Goal: Complete application form

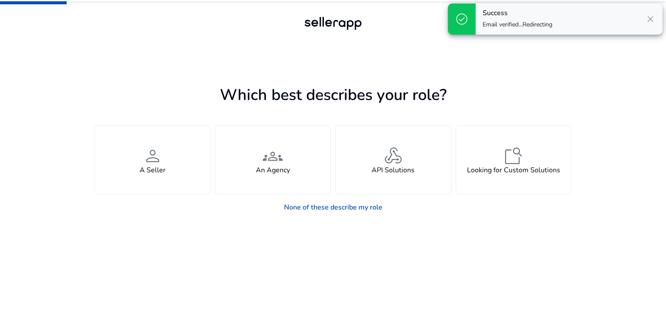
click at [652, 16] on span "close" at bounding box center [650, 19] width 10 height 10
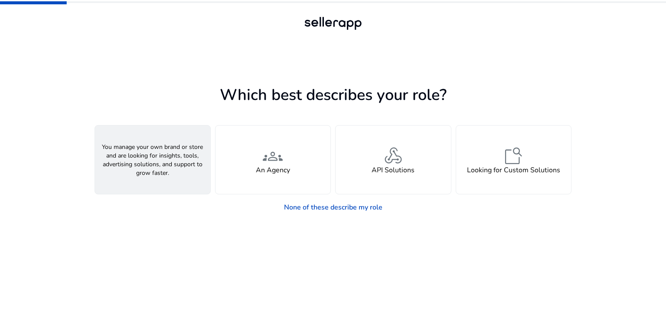
click at [134, 160] on div "person A Seller" at bounding box center [152, 160] width 115 height 68
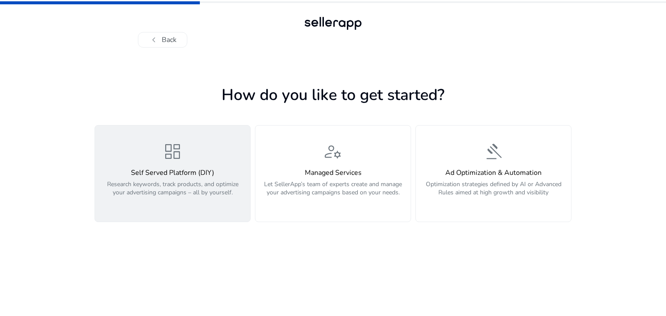
click at [173, 158] on span "dashboard" at bounding box center [172, 151] width 21 height 21
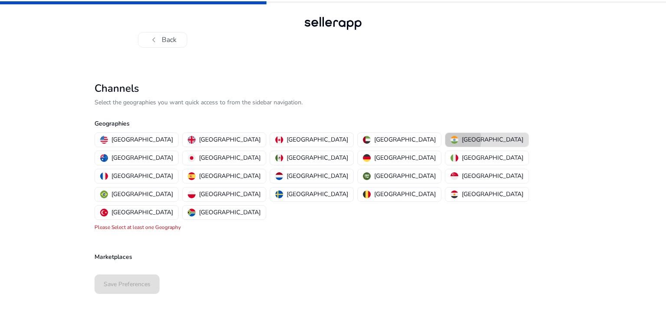
drag, startPoint x: 371, startPoint y: 140, endPoint x: 366, endPoint y: 144, distance: 6.4
click at [450, 140] on div "[GEOGRAPHIC_DATA]" at bounding box center [486, 139] width 73 height 9
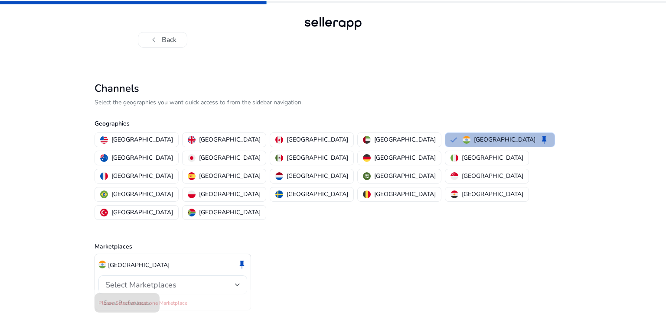
click at [174, 280] on span "Select Marketplaces" at bounding box center [140, 285] width 71 height 10
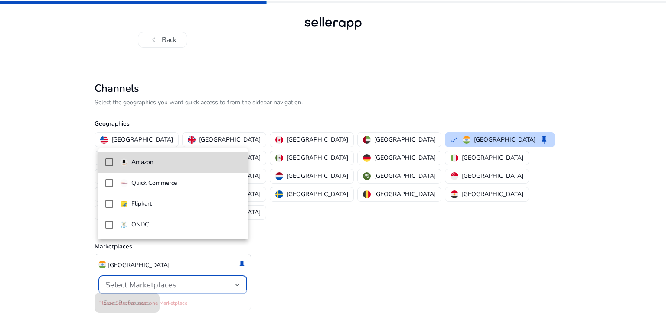
click at [169, 163] on span "Amazon" at bounding box center [180, 163] width 120 height 10
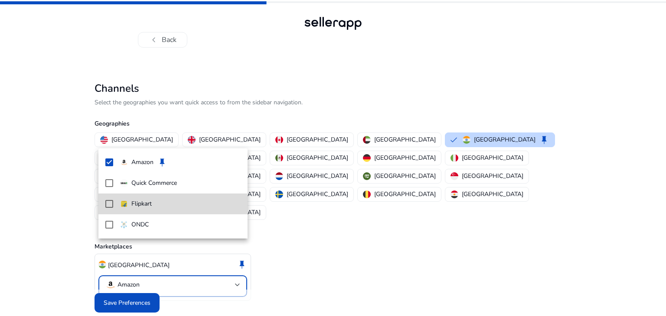
click at [140, 205] on p "Flipkart" at bounding box center [141, 204] width 20 height 10
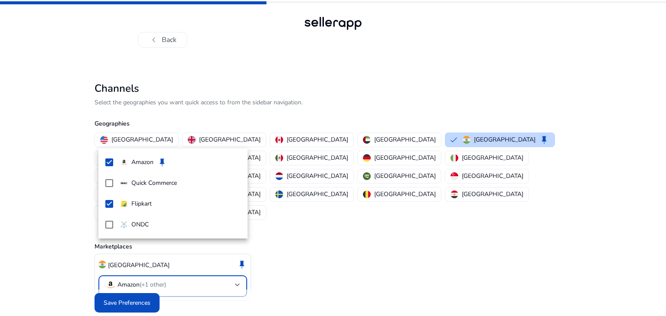
drag, startPoint x: 213, startPoint y: 286, endPoint x: 201, endPoint y: 288, distance: 11.8
click at [212, 286] on div at bounding box center [333, 158] width 666 height 316
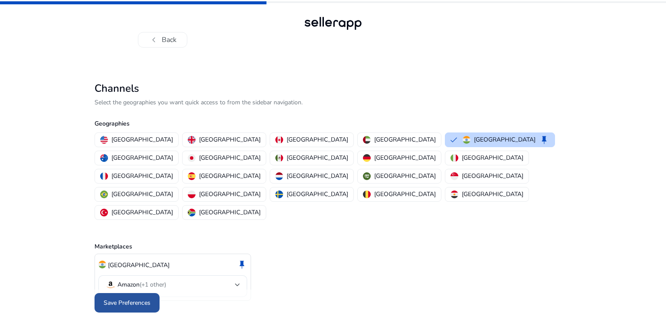
click at [131, 299] on span "Save Preferences" at bounding box center [127, 303] width 47 height 9
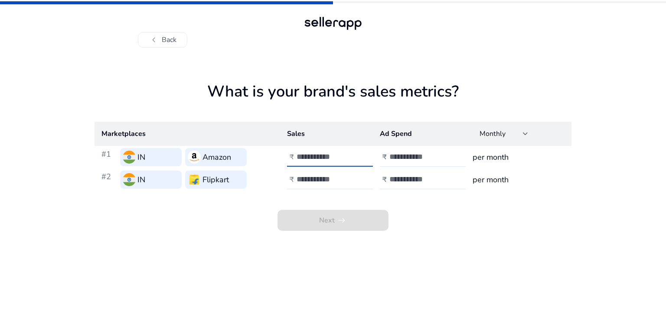
click at [317, 162] on input "number" at bounding box center [325, 157] width 59 height 10
type input "*****"
click at [406, 154] on input "number" at bounding box center [418, 157] width 59 height 10
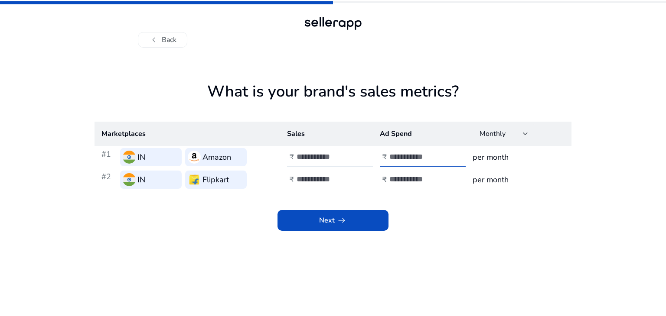
type input "*****"
click at [355, 173] on div at bounding box center [335, 179] width 78 height 19
type input "*"
type input "***"
click at [414, 176] on input "number" at bounding box center [418, 180] width 59 height 10
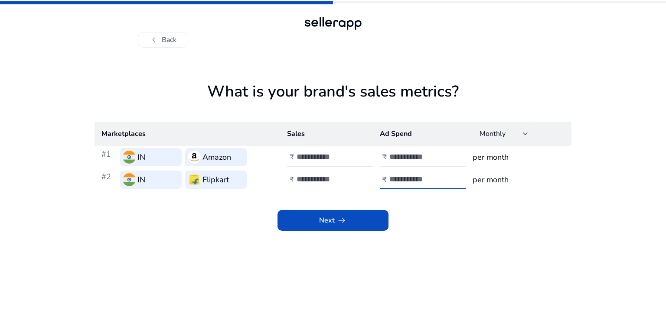
type input "***"
click at [515, 206] on div "Next arrow_right_alt" at bounding box center [332, 211] width 477 height 40
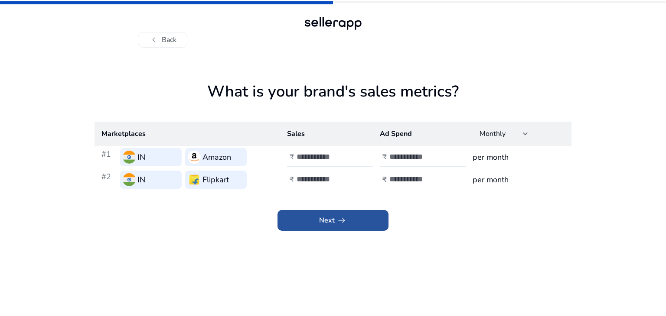
click at [319, 212] on span at bounding box center [332, 220] width 111 height 21
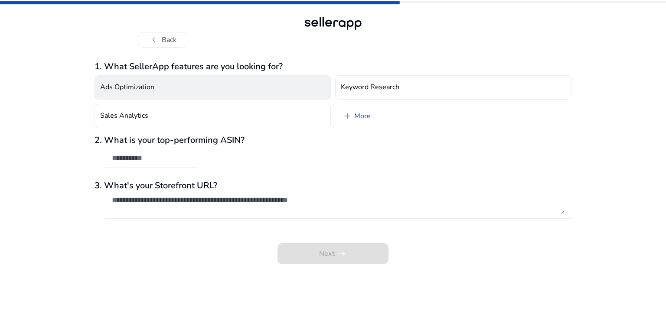
click at [204, 93] on button "Ads Optimization" at bounding box center [212, 87] width 236 height 24
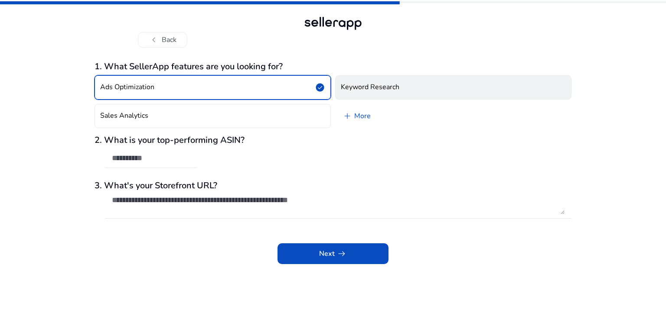
click at [401, 90] on button "Keyword Research" at bounding box center [453, 87] width 236 height 24
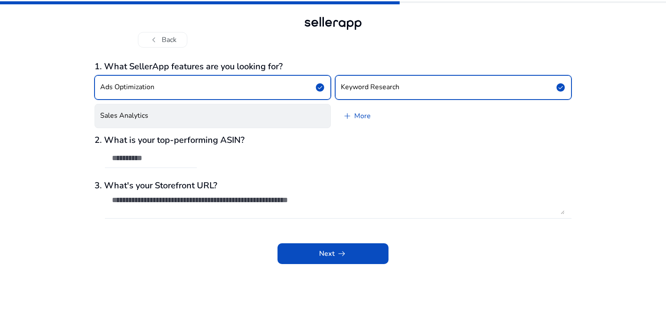
click at [179, 111] on button "Sales Analytics" at bounding box center [212, 116] width 236 height 24
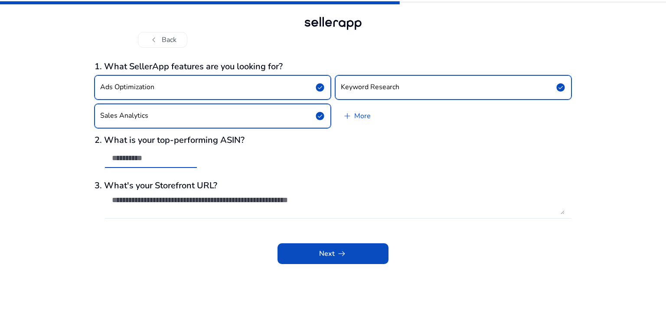
click at [160, 155] on input "text" at bounding box center [151, 158] width 78 height 10
click at [179, 196] on textarea at bounding box center [338, 204] width 452 height 19
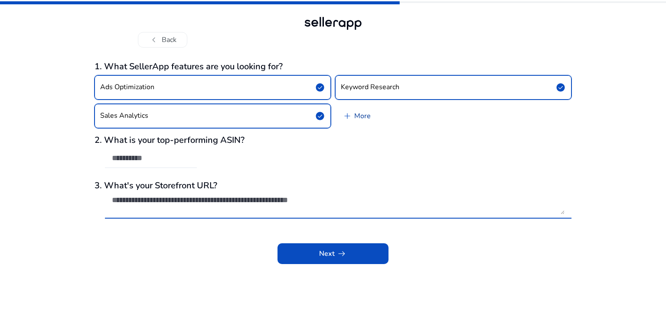
click at [366, 111] on link "add More" at bounding box center [356, 116] width 42 height 24
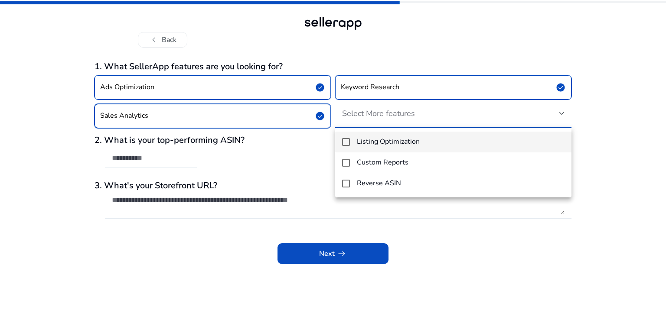
click at [403, 138] on h4 "Listing Optimization" at bounding box center [388, 142] width 63 height 8
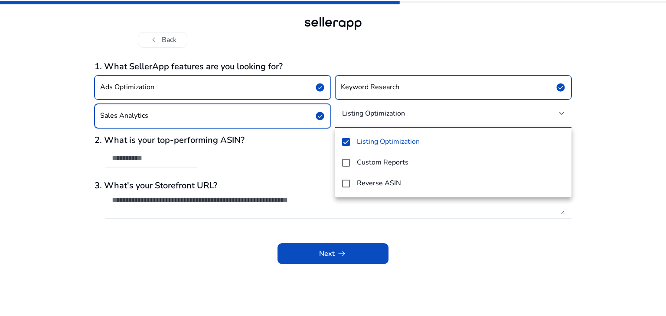
click at [460, 241] on div at bounding box center [333, 158] width 666 height 316
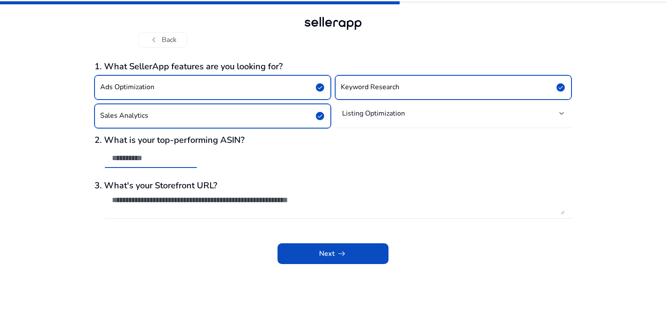
click at [154, 155] on input "text" at bounding box center [151, 158] width 78 height 10
click at [163, 188] on h3 "3. What's your Storefront URL?" at bounding box center [332, 186] width 477 height 10
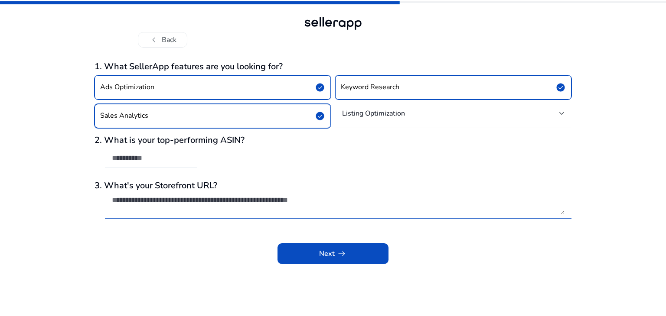
click at [176, 200] on textarea at bounding box center [338, 204] width 452 height 19
paste textarea "**********"
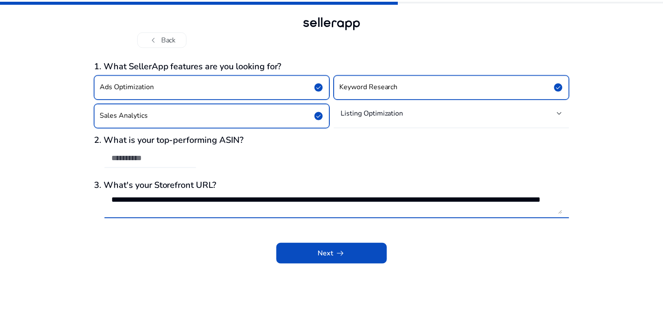
scroll to position [0, 0]
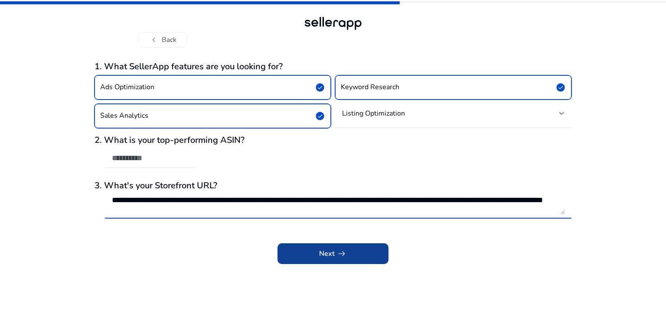
type textarea "**********"
click at [356, 254] on span at bounding box center [332, 254] width 111 height 21
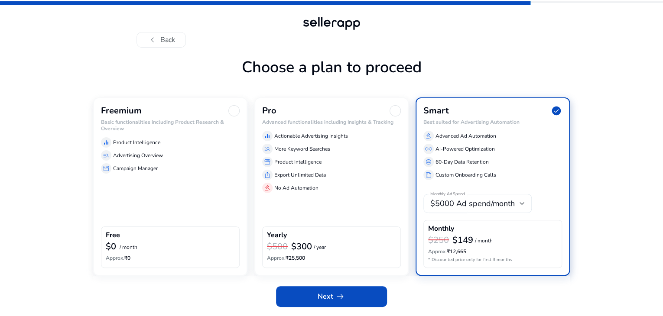
scroll to position [25, 0]
click at [230, 111] on div at bounding box center [233, 110] width 11 height 11
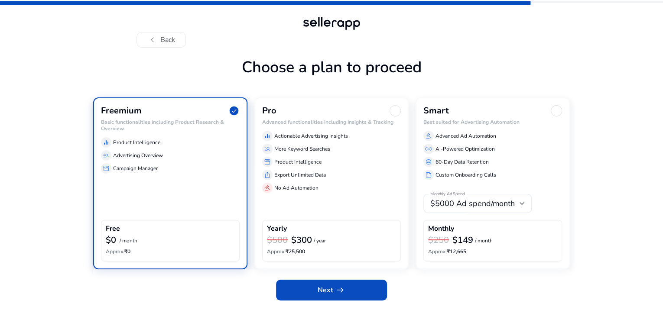
scroll to position [19, 0]
click at [357, 295] on span at bounding box center [331, 290] width 111 height 21
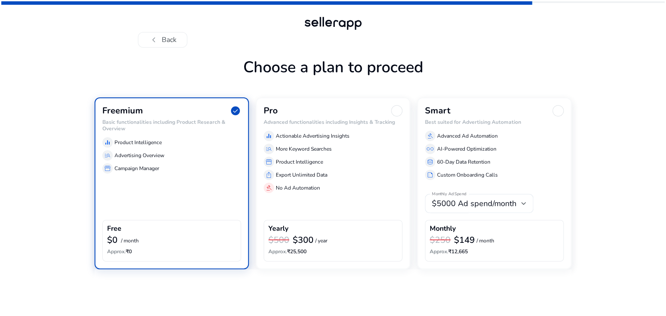
scroll to position [0, 0]
